Goal: Information Seeking & Learning: Check status

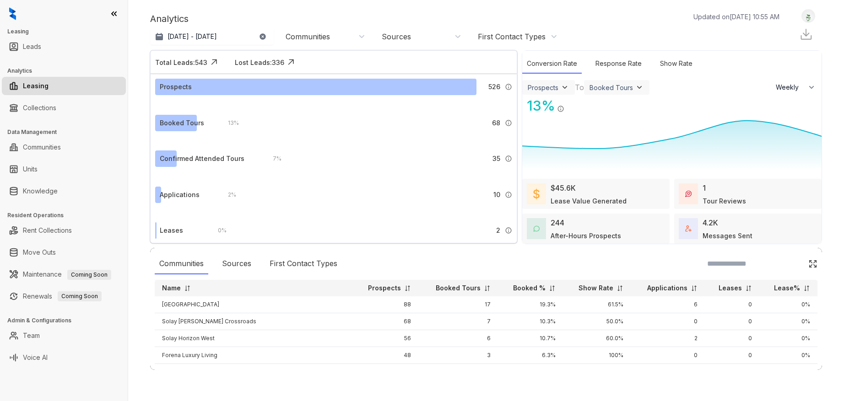
select select "******"
click at [262, 36] on icon "button" at bounding box center [262, 36] width 7 height 7
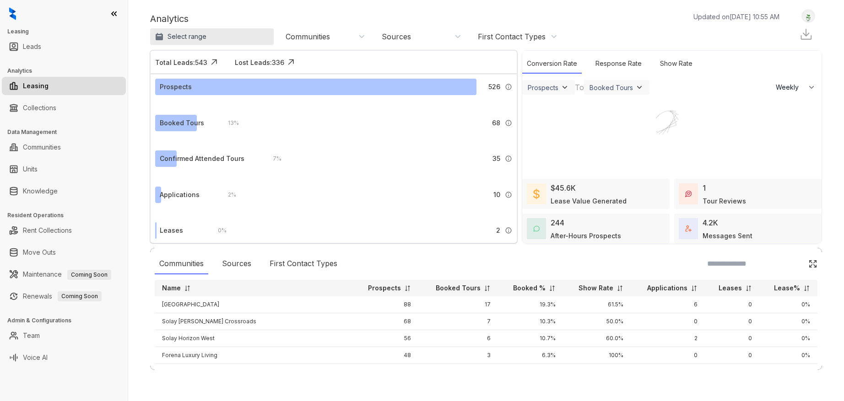
click at [186, 38] on p "Select range" at bounding box center [187, 36] width 39 height 9
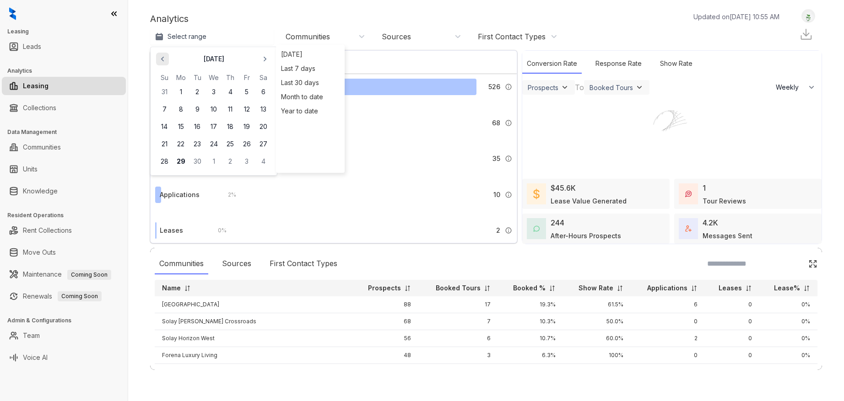
click at [164, 58] on icon "button" at bounding box center [162, 58] width 9 height 9
click at [193, 91] on button "1" at bounding box center [197, 92] width 16 height 16
click at [273, 21] on div "Analytics Updated on [DATE] 10:55 AM" at bounding box center [469, 19] width 639 height 14
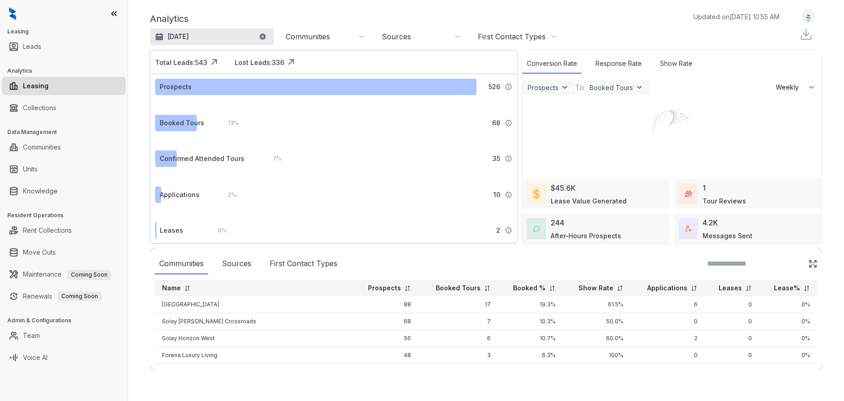
click at [222, 44] on button "[DATE]" at bounding box center [212, 36] width 124 height 16
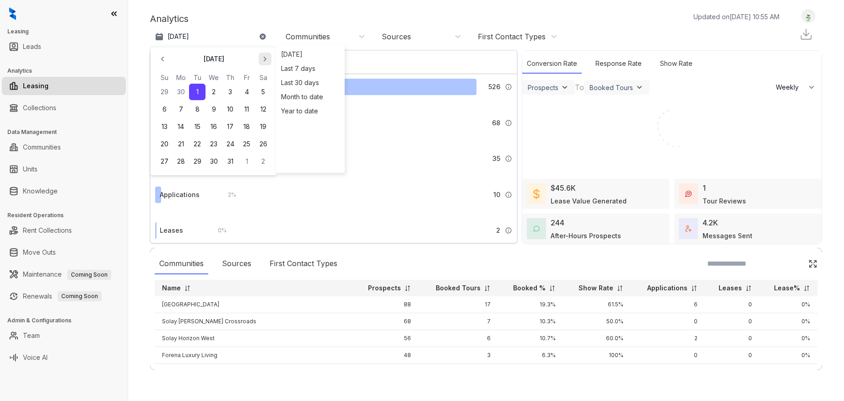
click at [262, 57] on icon "button" at bounding box center [264, 58] width 9 height 9
click at [180, 163] on button "29" at bounding box center [181, 161] width 16 height 16
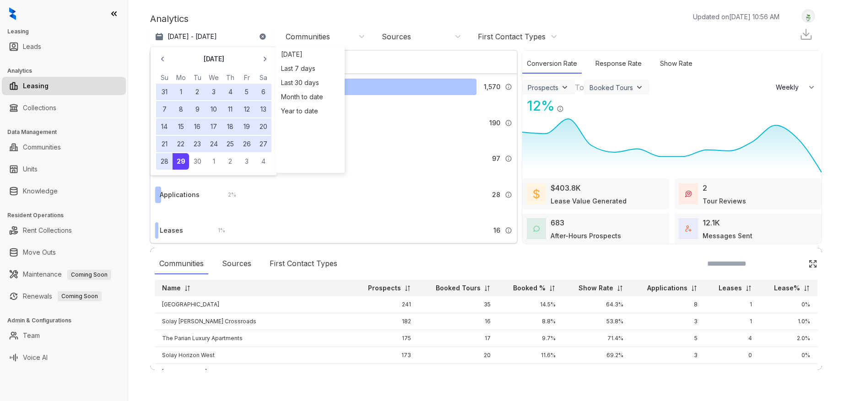
click at [562, 92] on div "Prospects" at bounding box center [548, 87] width 53 height 15
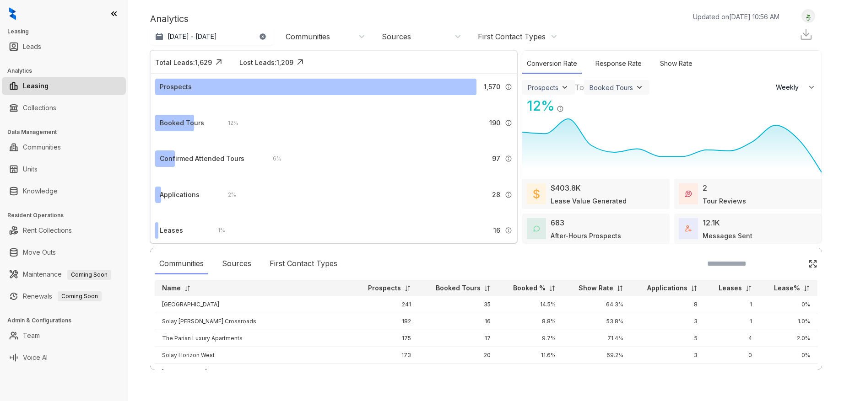
click at [561, 87] on img at bounding box center [564, 87] width 9 height 9
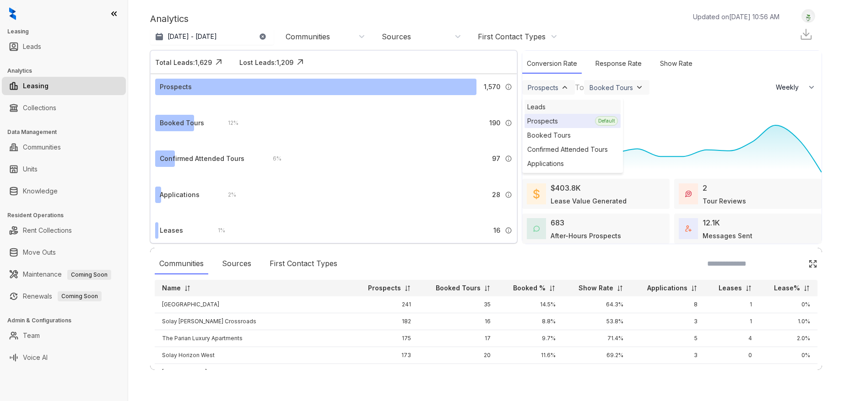
click at [541, 106] on div "Leads" at bounding box center [573, 107] width 96 height 14
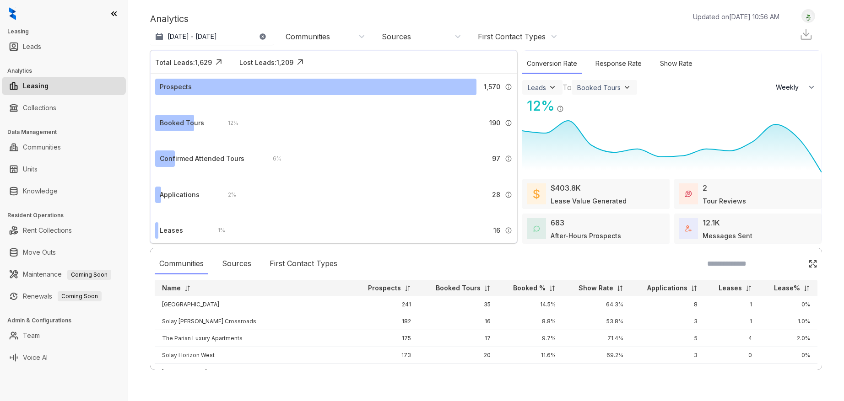
click at [598, 90] on div "Booked Tours" at bounding box center [598, 88] width 43 height 8
click at [595, 163] on div "Leases" at bounding box center [622, 164] width 96 height 14
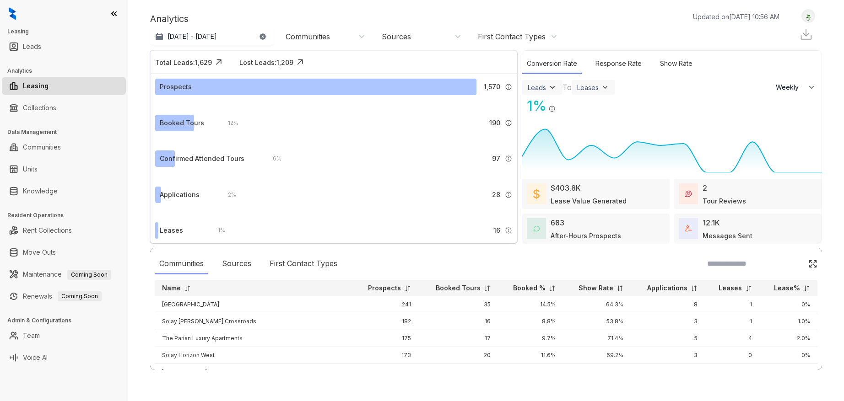
click at [607, 87] on img at bounding box center [605, 87] width 9 height 9
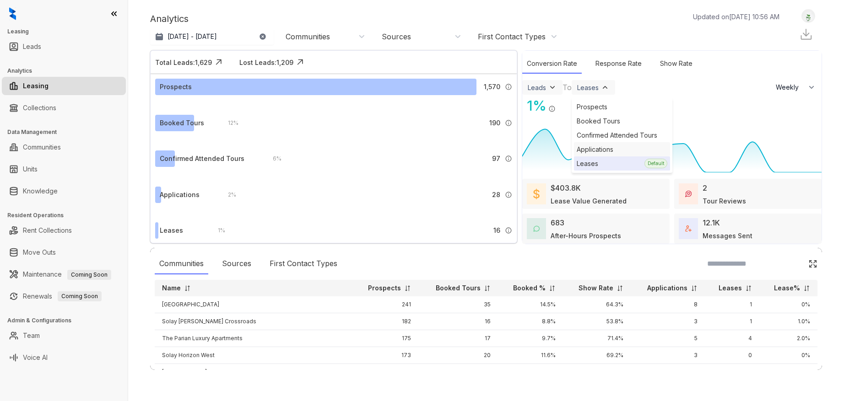
click at [597, 148] on div "Applications" at bounding box center [622, 149] width 96 height 14
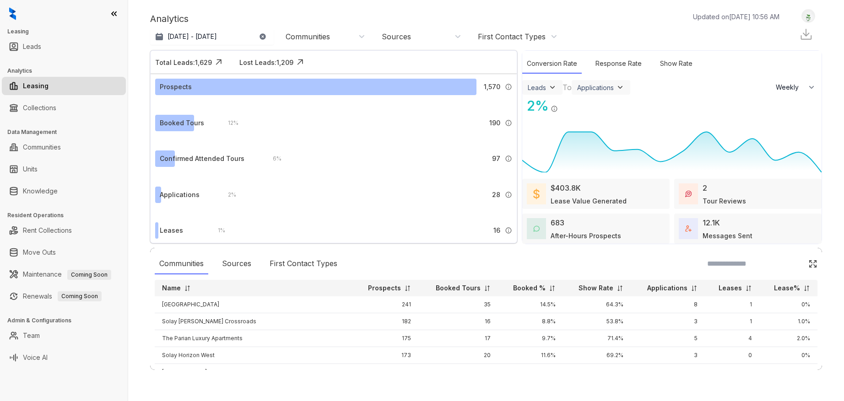
click at [547, 82] on div "Leads" at bounding box center [542, 87] width 40 height 15
click at [547, 87] on div "Leads" at bounding box center [542, 87] width 29 height 9
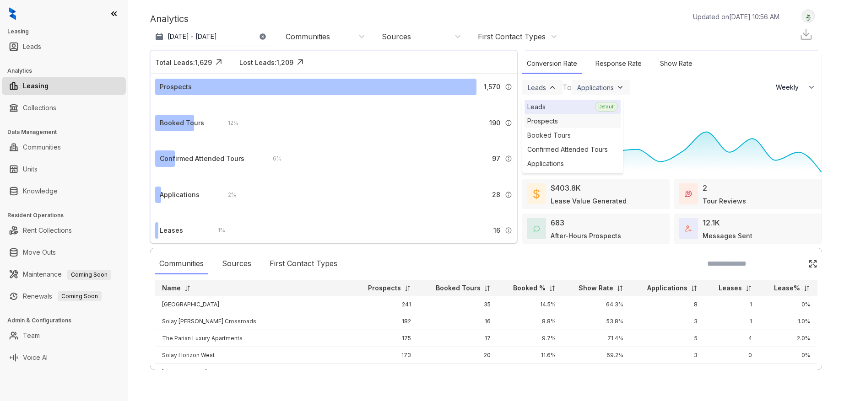
click at [546, 121] on div "Prospects" at bounding box center [573, 121] width 96 height 14
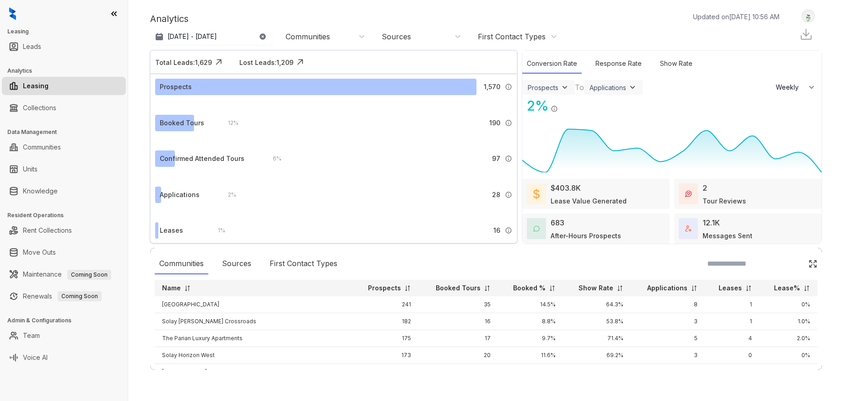
click at [624, 86] on div "Applications" at bounding box center [608, 88] width 37 height 8
click at [604, 151] on div "Leases" at bounding box center [634, 149] width 96 height 14
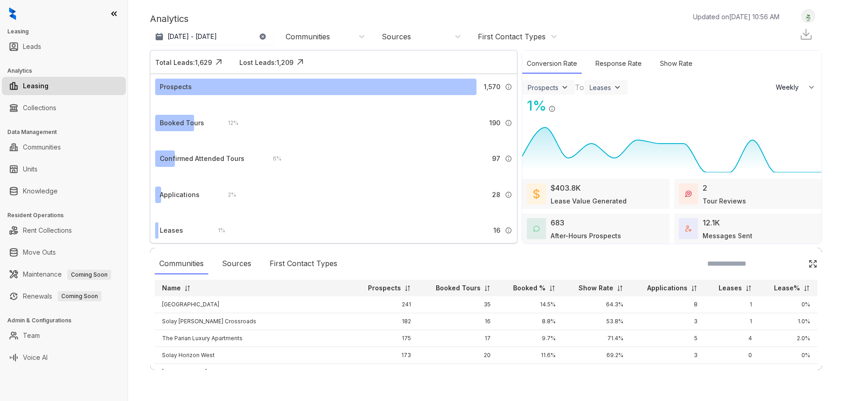
click at [558, 88] on div "Prospects" at bounding box center [543, 88] width 31 height 8
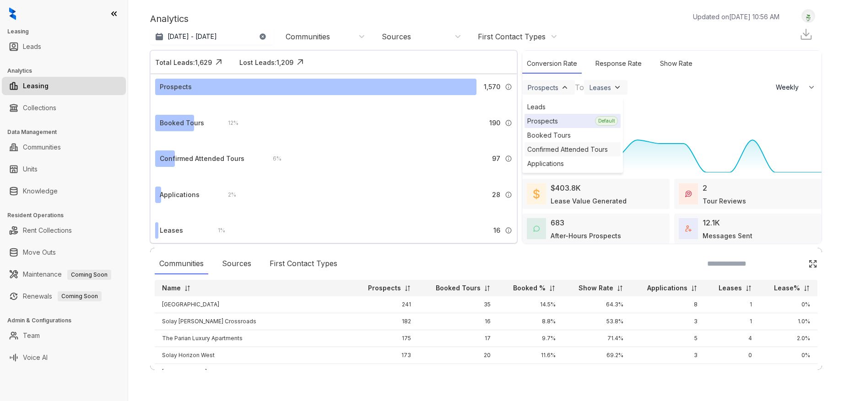
click at [553, 146] on div "Confirmed Attended Tours" at bounding box center [573, 149] width 96 height 14
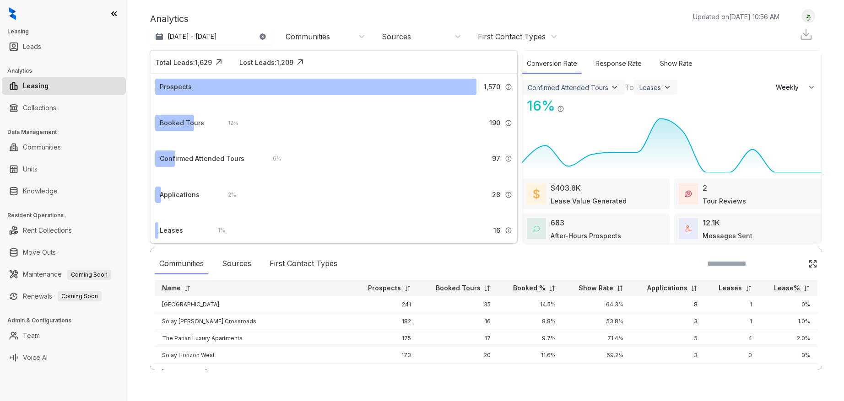
click at [656, 88] on div "Leases" at bounding box center [651, 88] width 22 height 8
click at [655, 107] on div "Applications" at bounding box center [684, 107] width 96 height 14
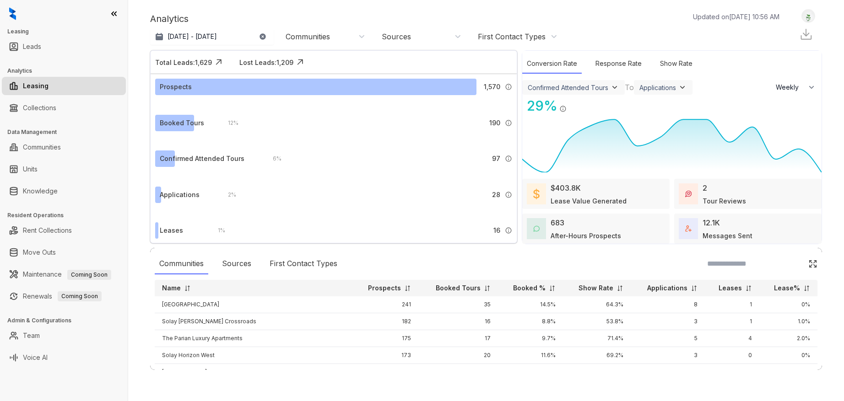
click at [663, 88] on div "Applications" at bounding box center [658, 88] width 37 height 8
click at [713, 79] on div "Confirmed Attended Tours Leads Prospects Booked Tours Confirmed Attended Tours …" at bounding box center [671, 87] width 299 height 16
